Goal: Information Seeking & Learning: Find specific page/section

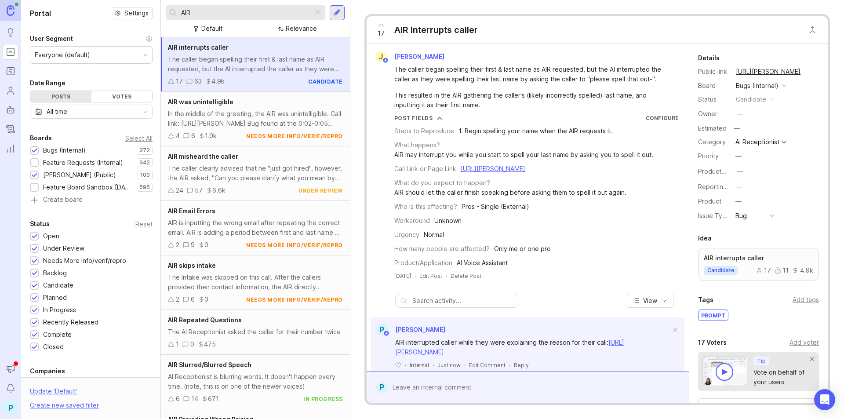
scroll to position [1532, 0]
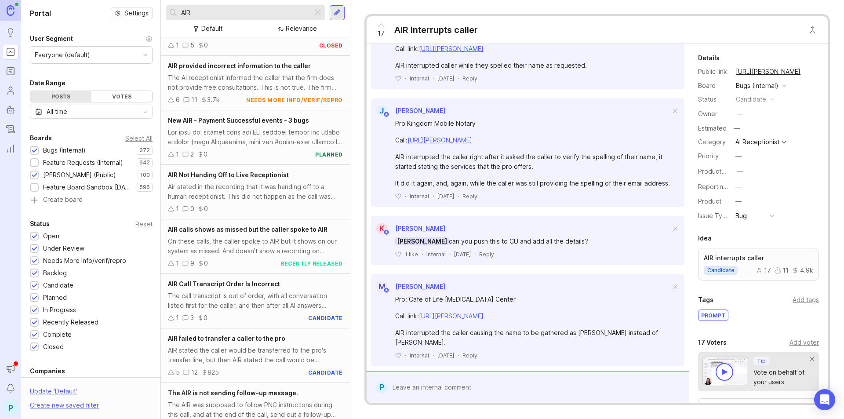
click at [217, 7] on div "AIR" at bounding box center [239, 12] width 146 height 15
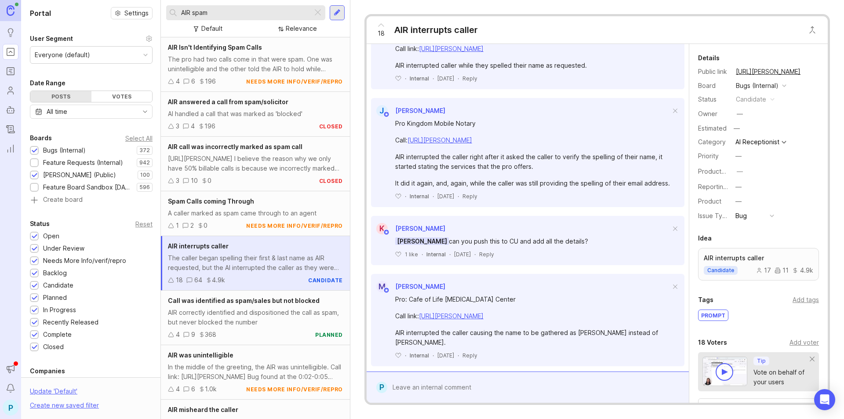
click at [185, 51] on div "AIR Isn't Identifying Spam Calls" at bounding box center [255, 48] width 175 height 10
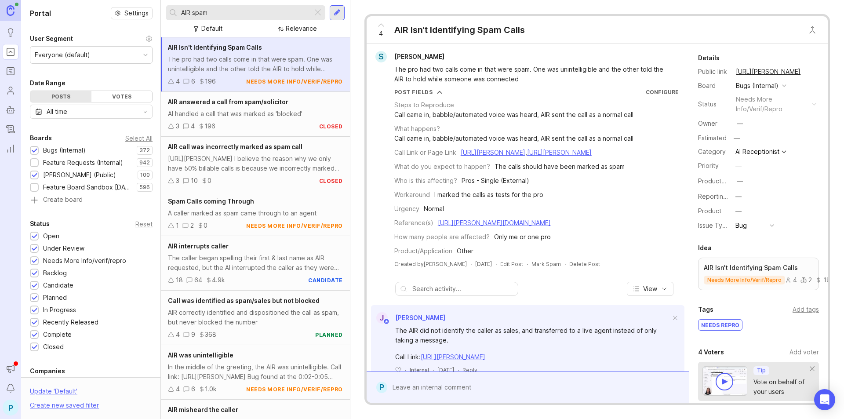
click at [246, 200] on span "Spam Calls coming Through" at bounding box center [211, 200] width 86 height 7
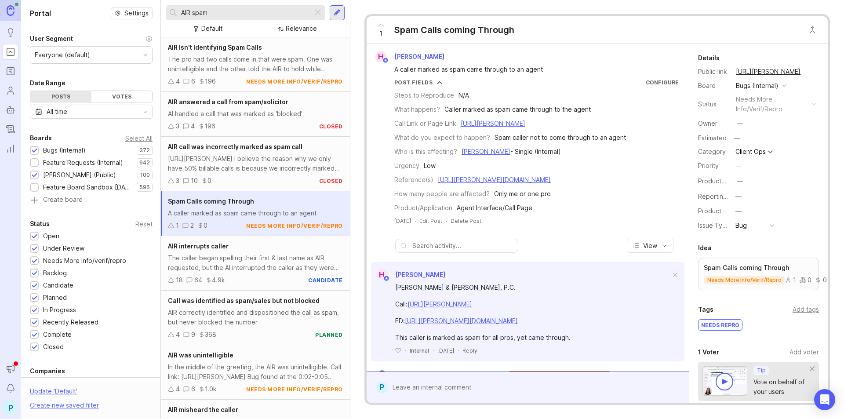
click at [211, 15] on input "AIR spam" at bounding box center [245, 13] width 128 height 10
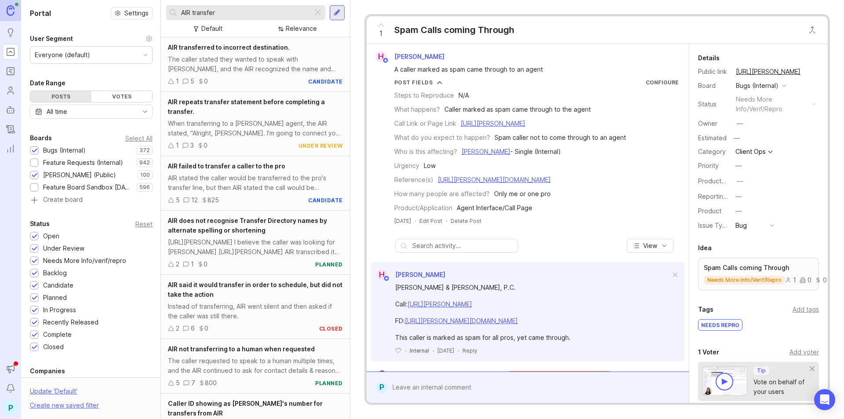
type input "AIR transfer"
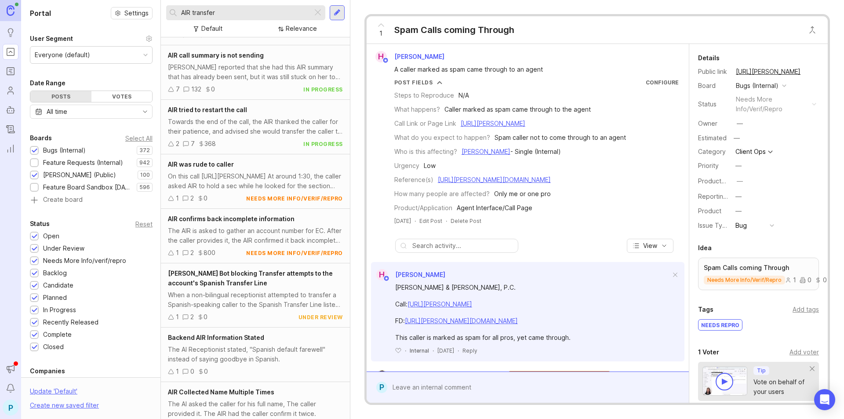
scroll to position [1784, 0]
